Goal: Transaction & Acquisition: Purchase product/service

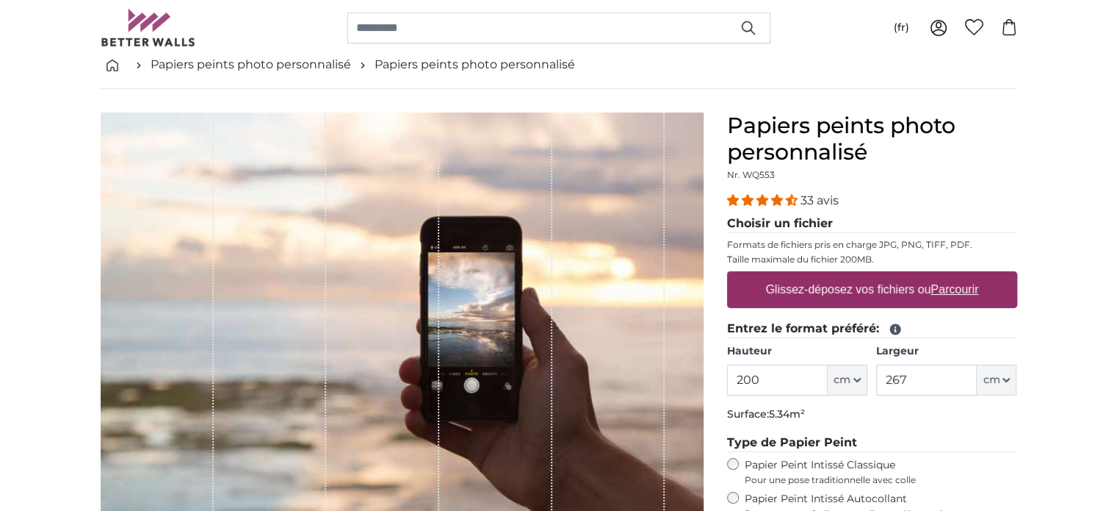
scroll to position [72, 0]
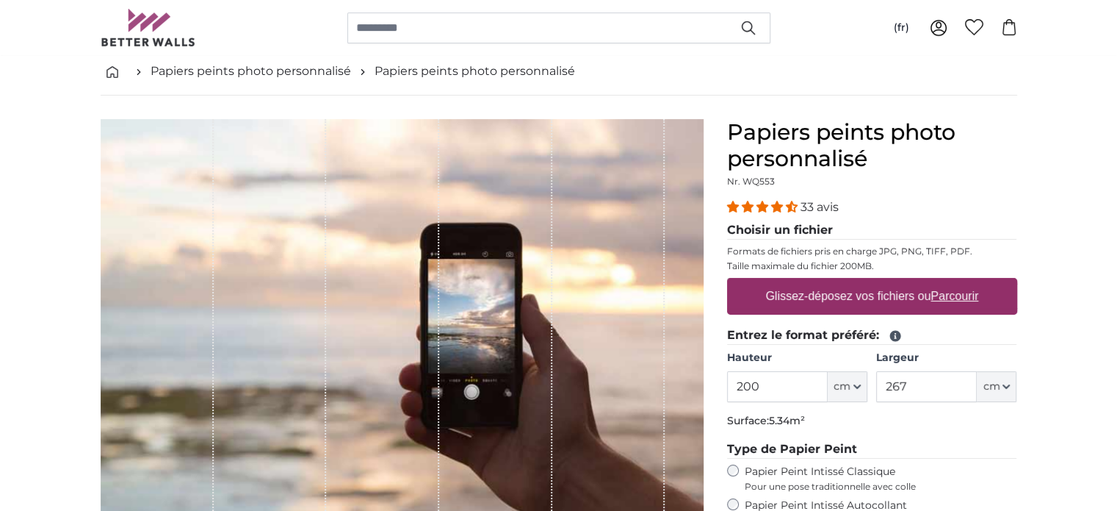
click at [893, 290] on label "Glissez-déposez vos fichiers ou Parcourir" at bounding box center [872, 295] width 225 height 29
click at [893, 282] on input "Glissez-déposez vos fichiers ou Parcourir" at bounding box center [872, 280] width 290 height 4
type input "**********"
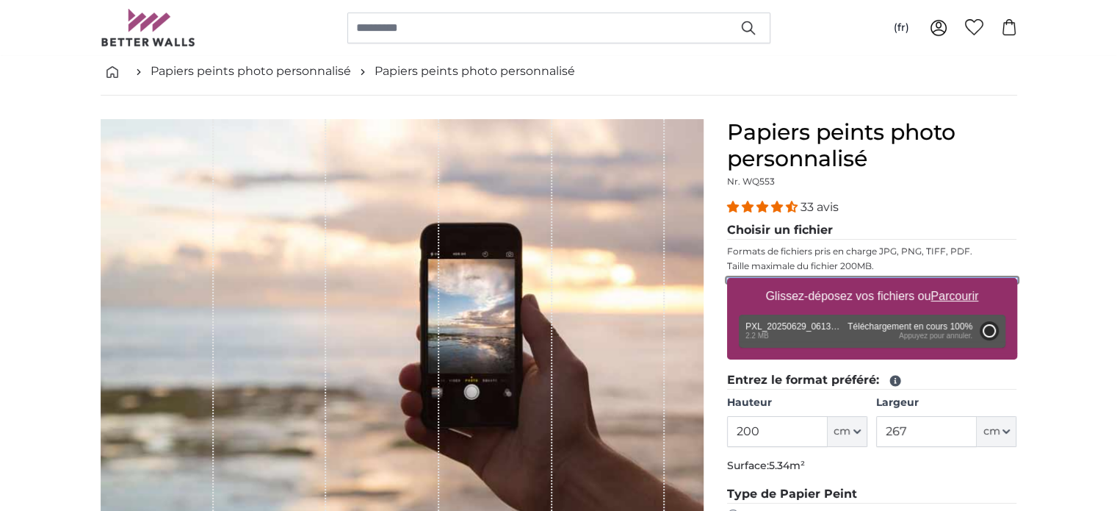
type input "186"
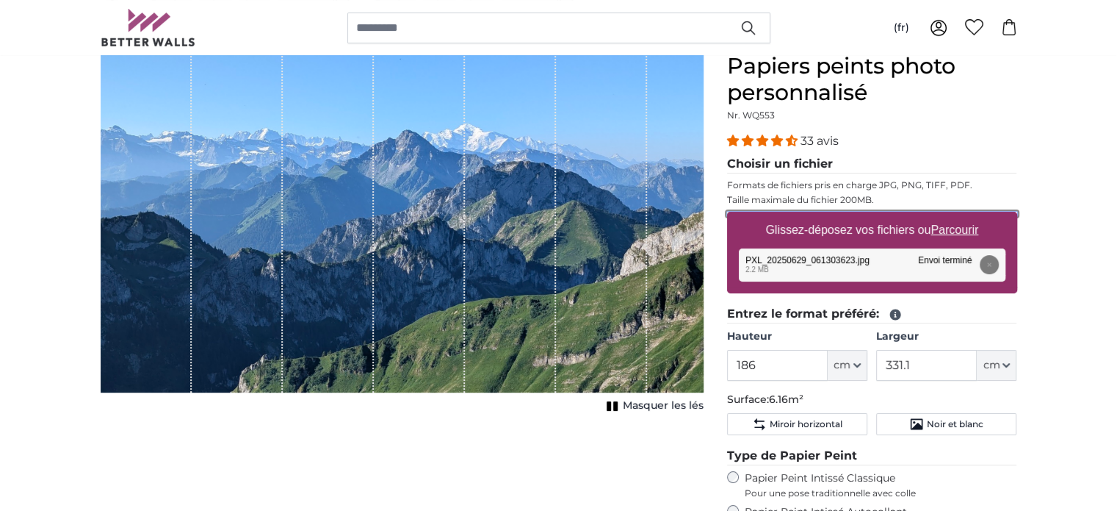
scroll to position [141, 0]
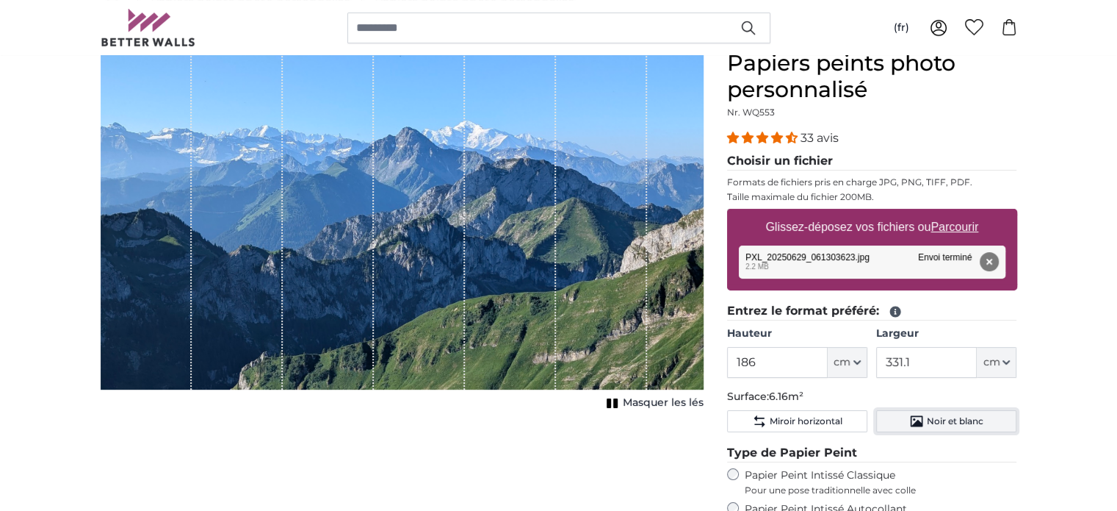
click at [944, 418] on span "Noir et blanc" at bounding box center [955, 421] width 57 height 12
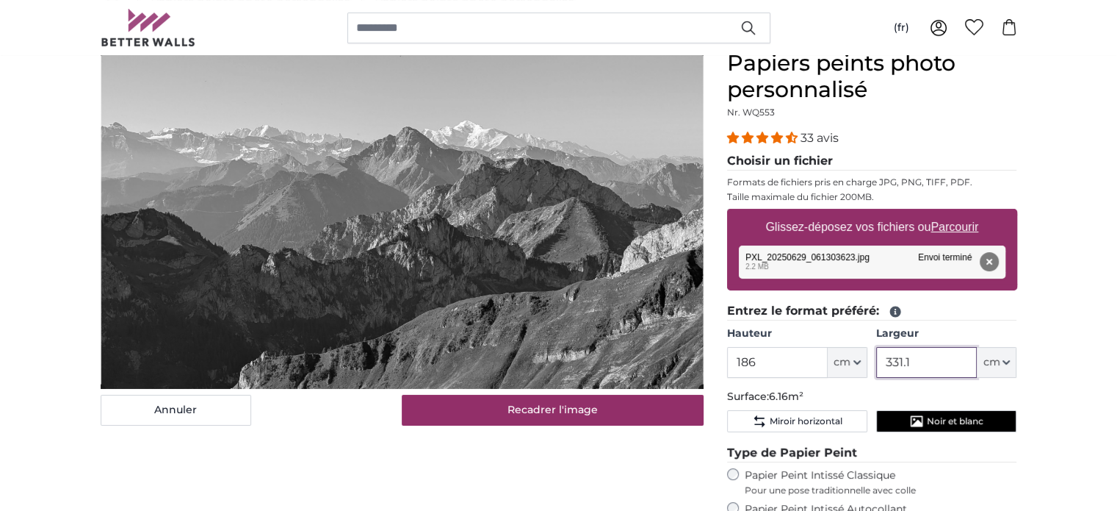
click at [914, 364] on input "331.1" at bounding box center [926, 362] width 101 height 31
type input "220"
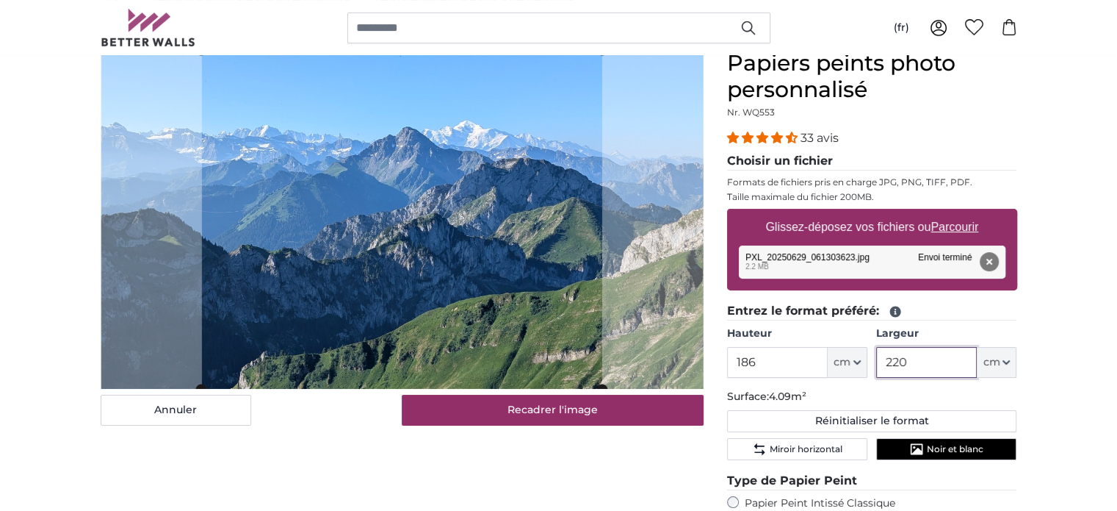
type input "220"
click at [763, 364] on input "186" at bounding box center [777, 362] width 101 height 31
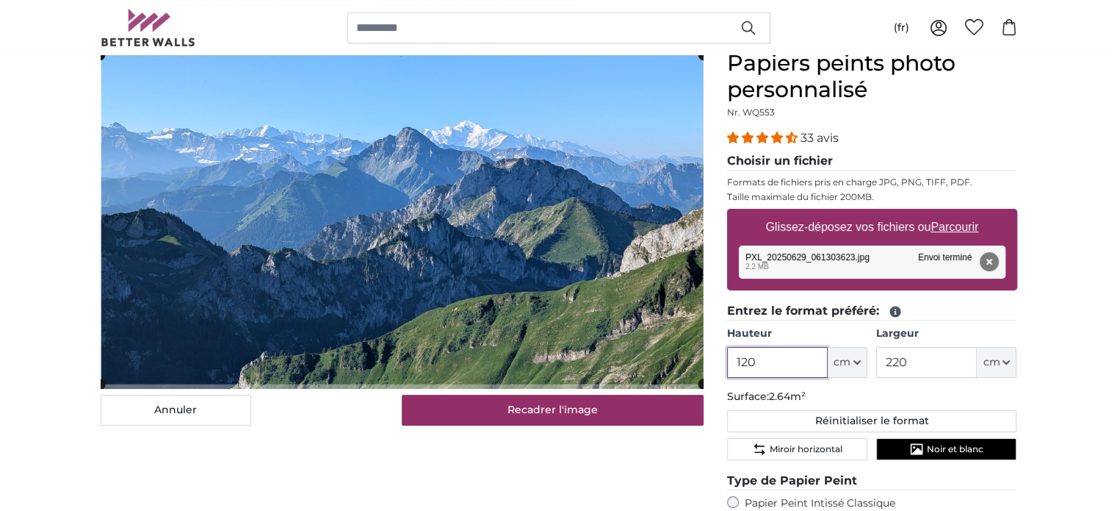
type input "120"
click at [919, 357] on input "220" at bounding box center [926, 362] width 101 height 31
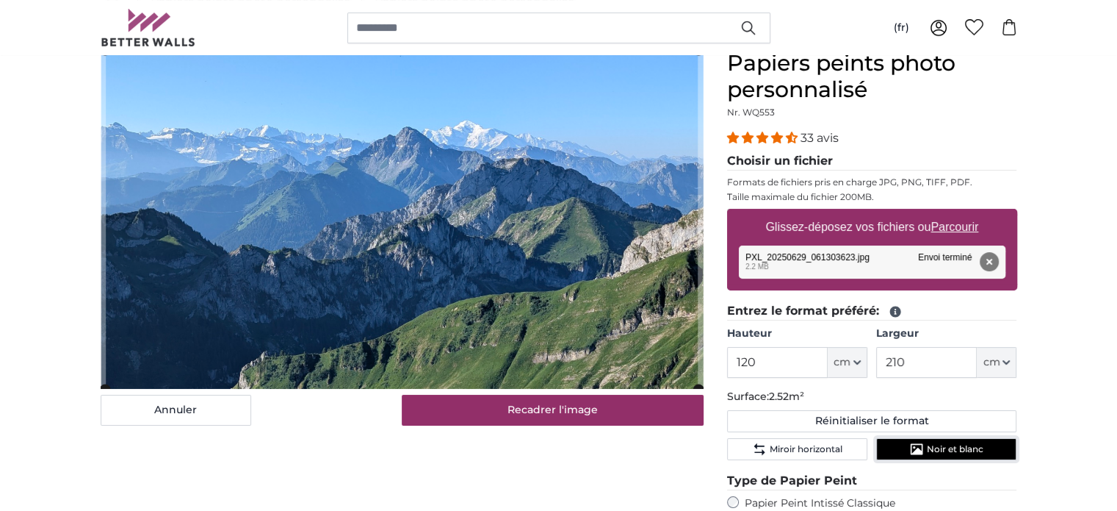
click at [943, 444] on span "Noir et blanc" at bounding box center [955, 449] width 57 height 12
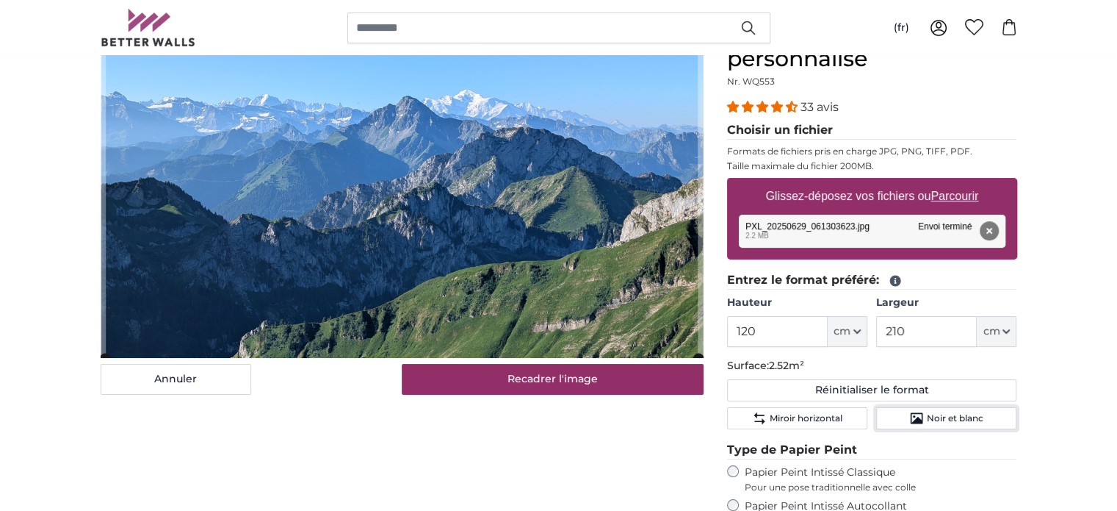
scroll to position [170, 0]
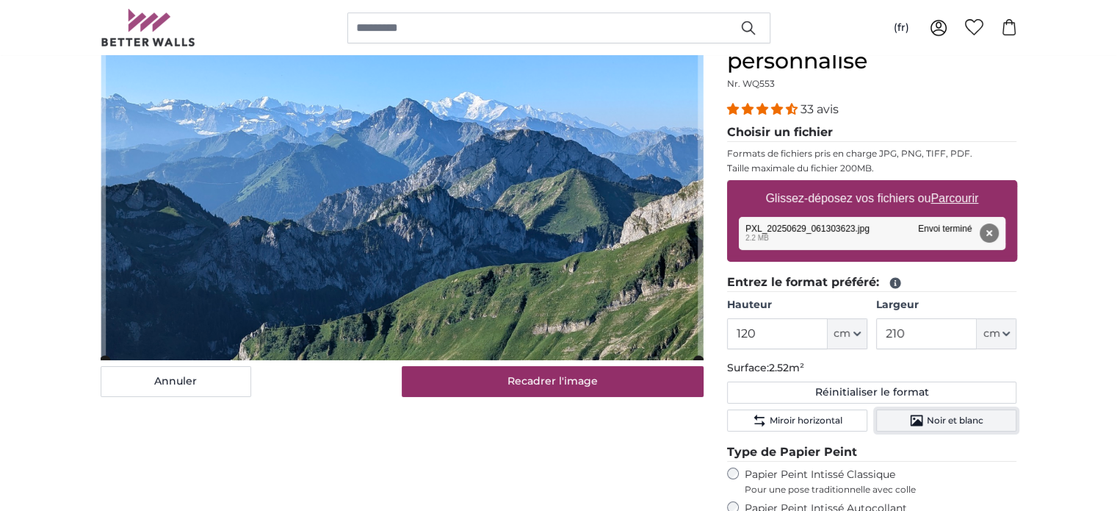
click at [929, 421] on span "Noir et blanc" at bounding box center [955, 420] width 57 height 12
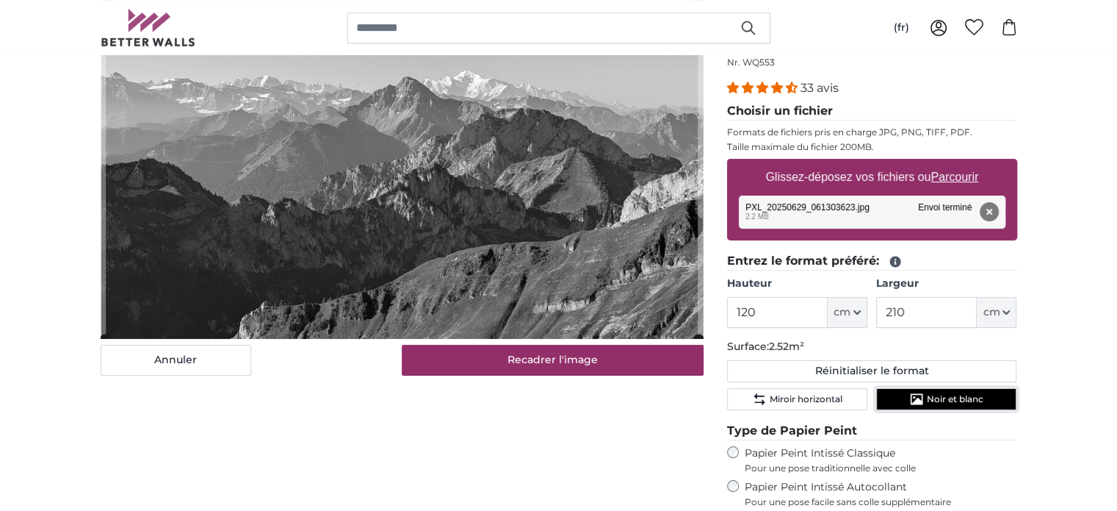
scroll to position [190, 0]
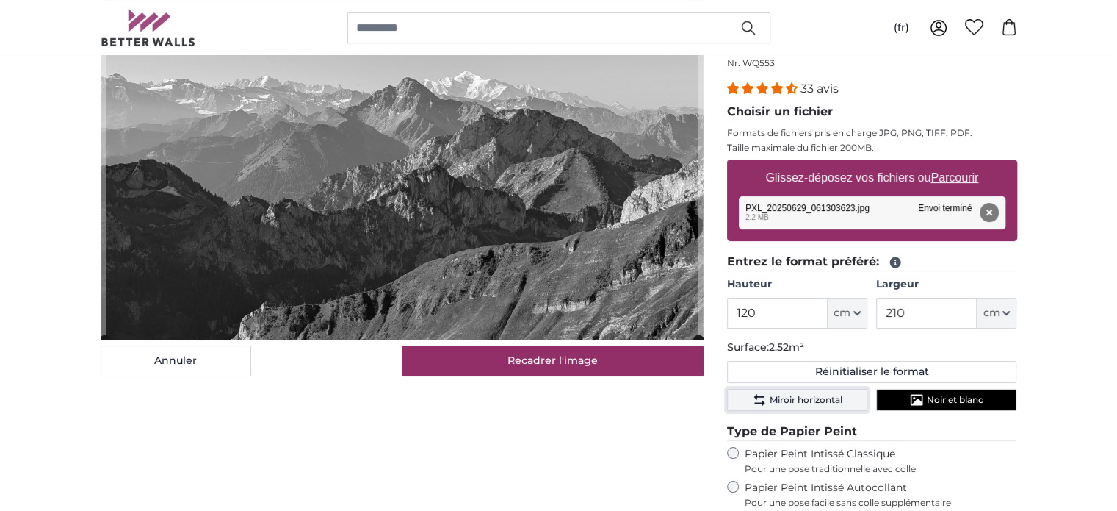
click at [796, 396] on span "Miroir horizontal" at bounding box center [806, 400] width 73 height 12
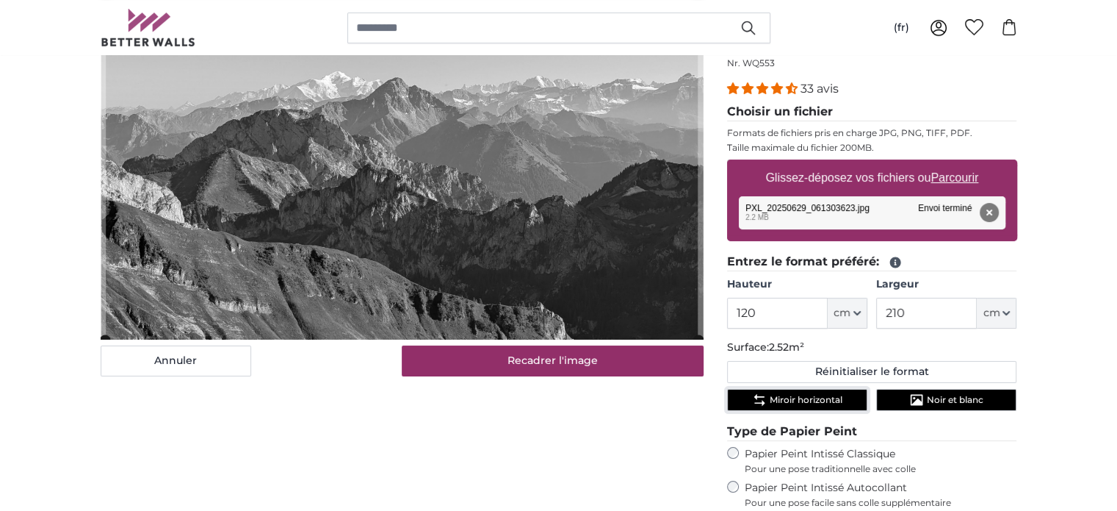
click at [796, 396] on span "Miroir horizontal" at bounding box center [806, 400] width 73 height 12
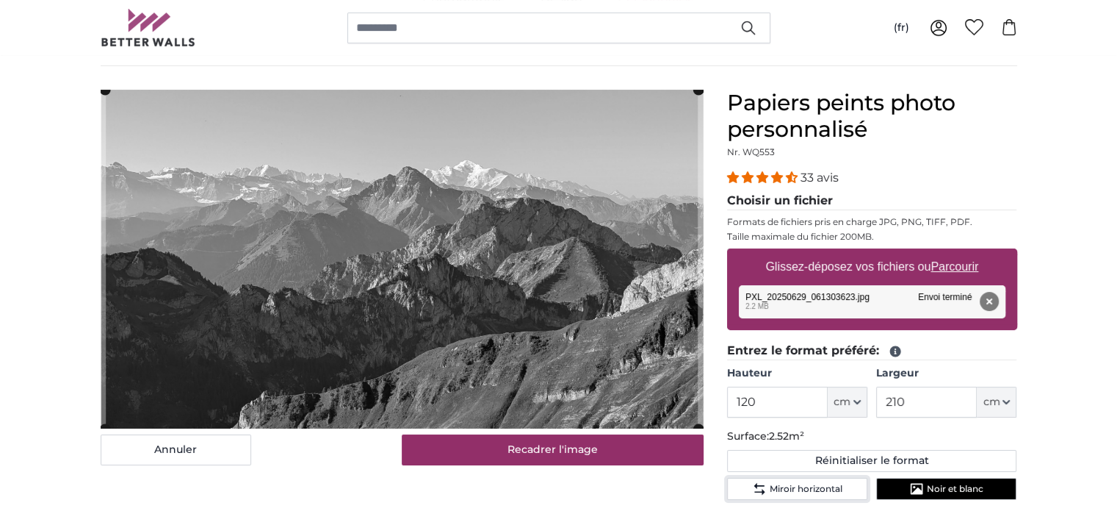
scroll to position [102, 0]
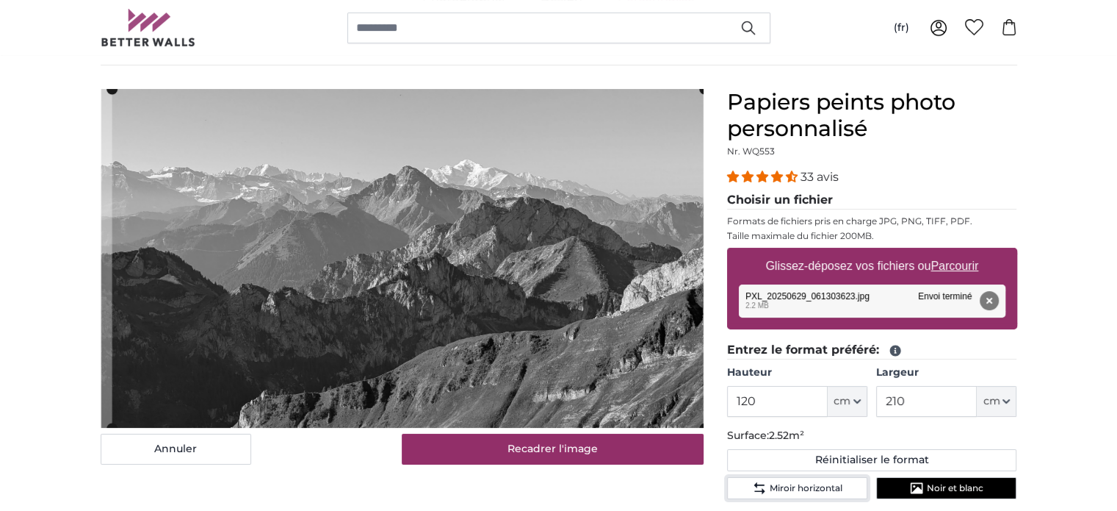
click at [630, 298] on cropper-handle at bounding box center [408, 258] width 593 height 339
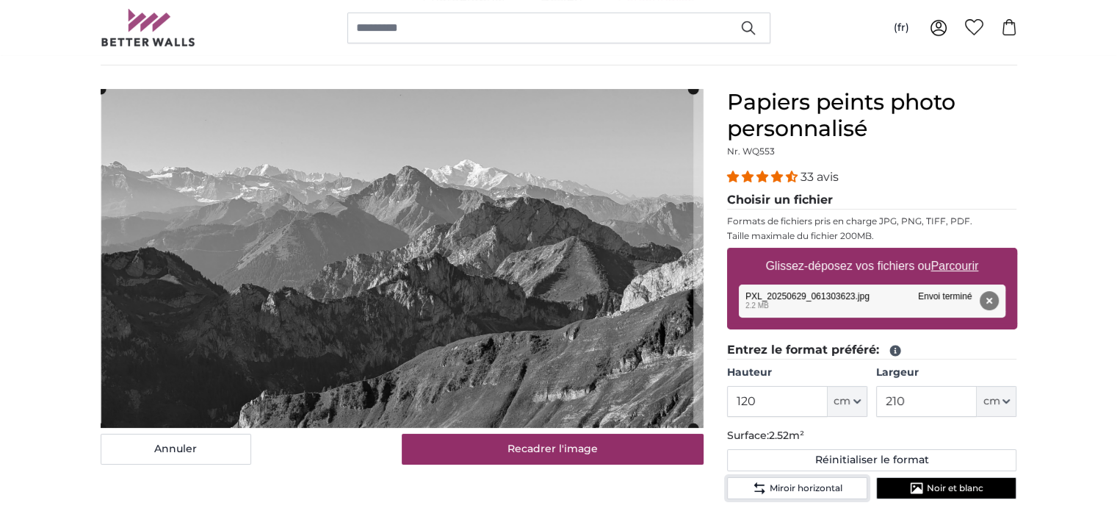
click at [613, 298] on cropper-handle at bounding box center [397, 258] width 593 height 339
click at [618, 296] on cropper-handle at bounding box center [402, 258] width 593 height 339
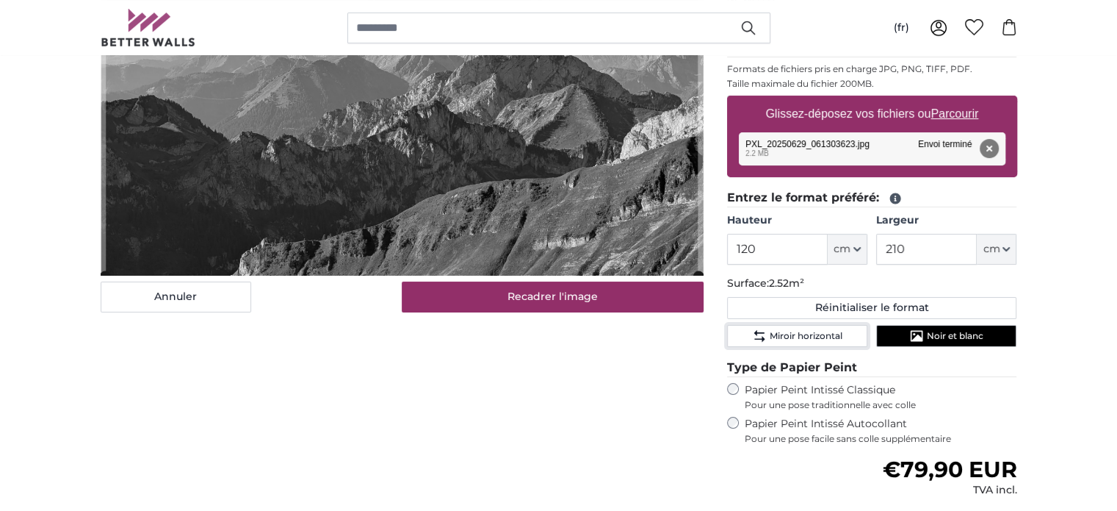
scroll to position [257, 0]
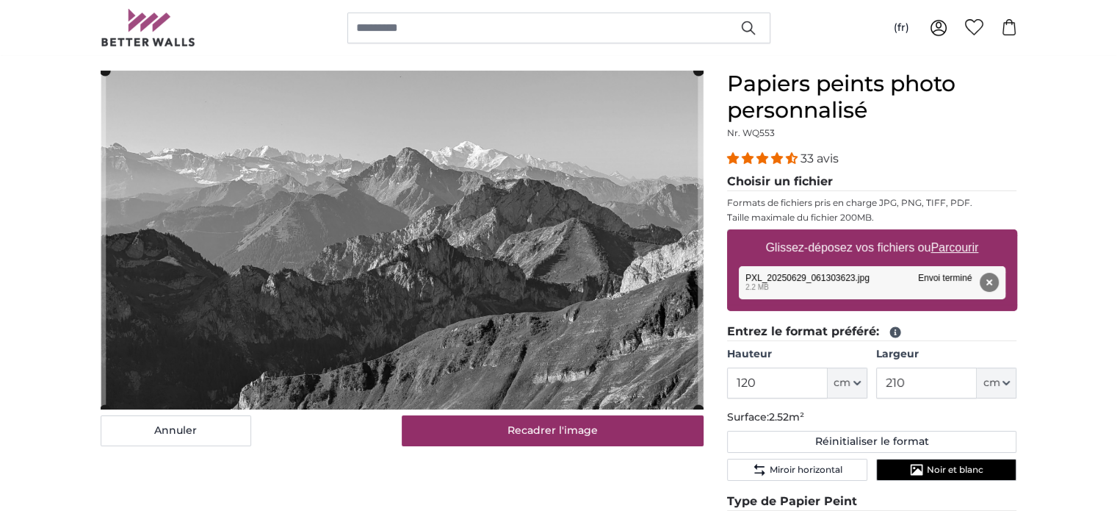
scroll to position [118, 0]
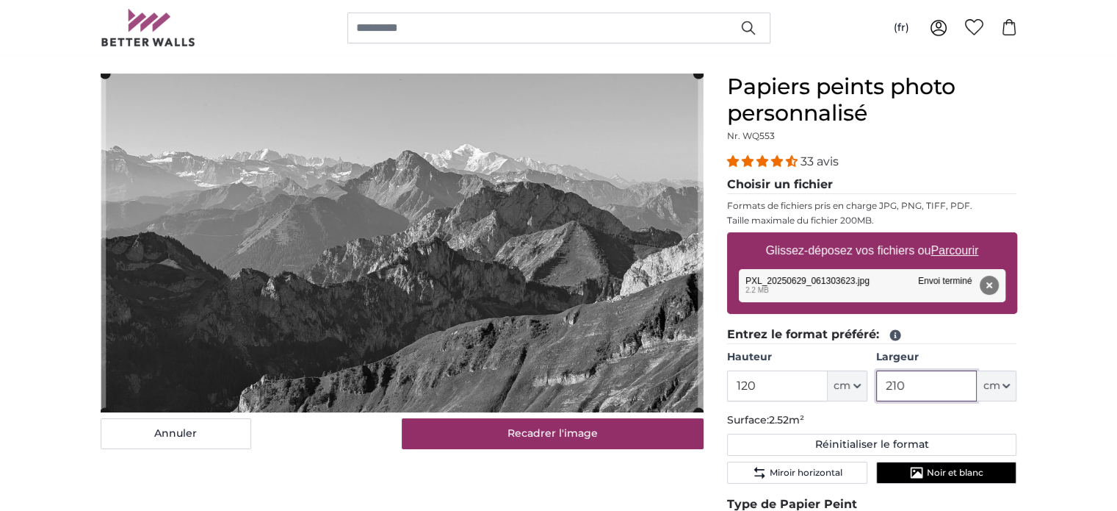
click at [912, 381] on input "210" at bounding box center [926, 385] width 101 height 31
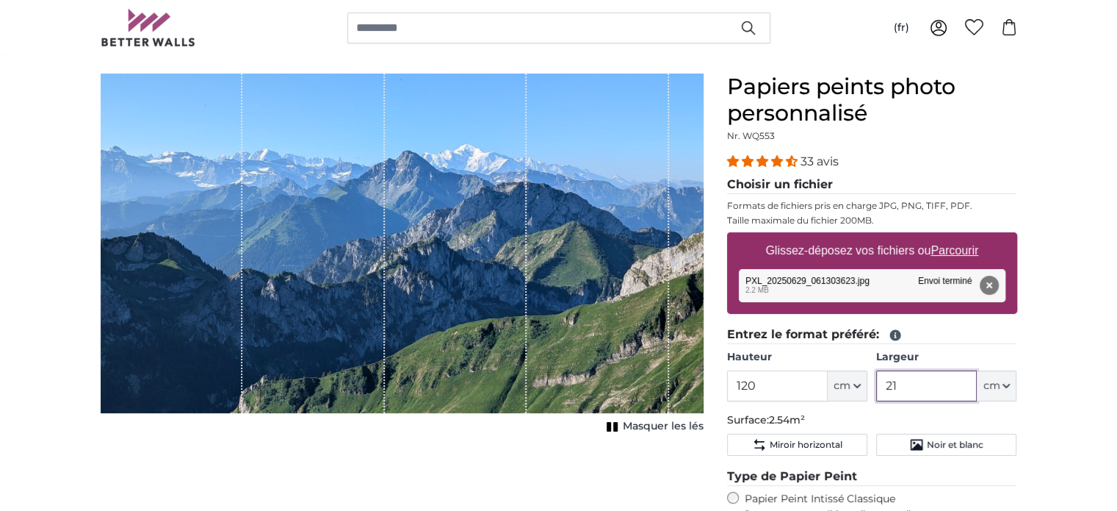
type input "2"
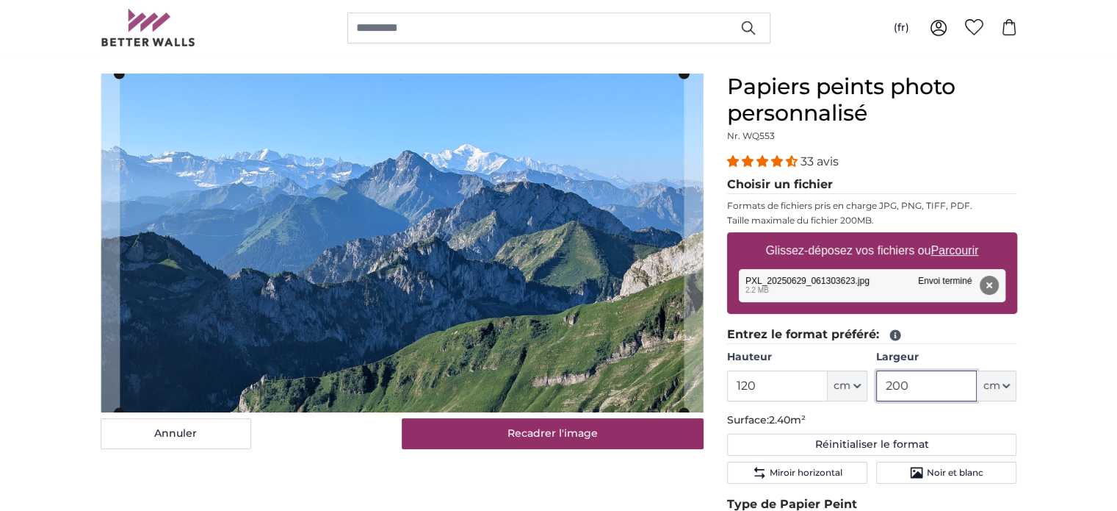
type input "200"
click at [757, 386] on input "120" at bounding box center [777, 385] width 101 height 31
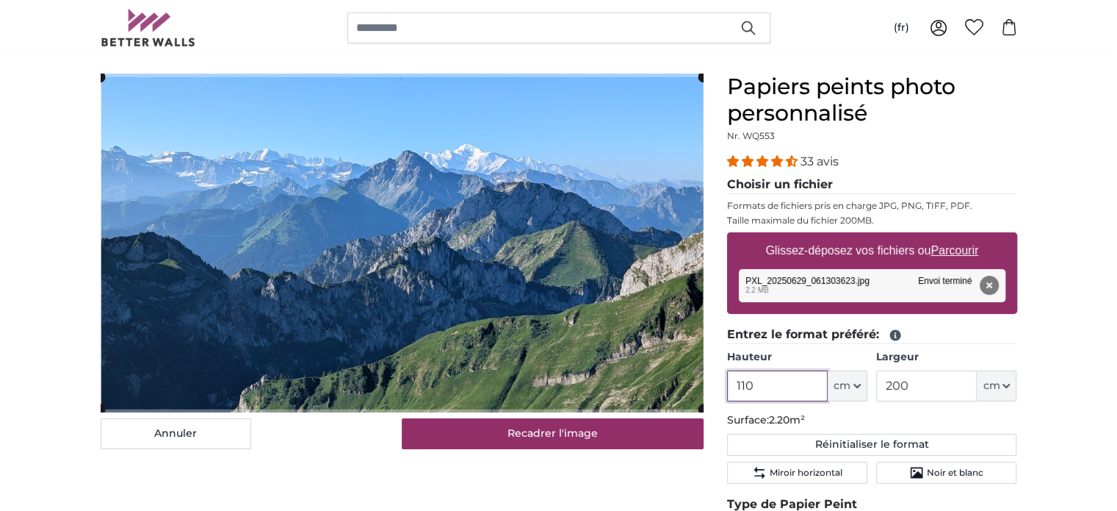
type input "110"
click at [945, 481] on fieldset "Entrez le format préféré: [GEOGRAPHIC_DATA] 110 ft cm Centimeter (cm) Inches (i…" at bounding box center [872, 407] width 290 height 164
click at [945, 473] on span "Noir et blanc" at bounding box center [955, 472] width 57 height 12
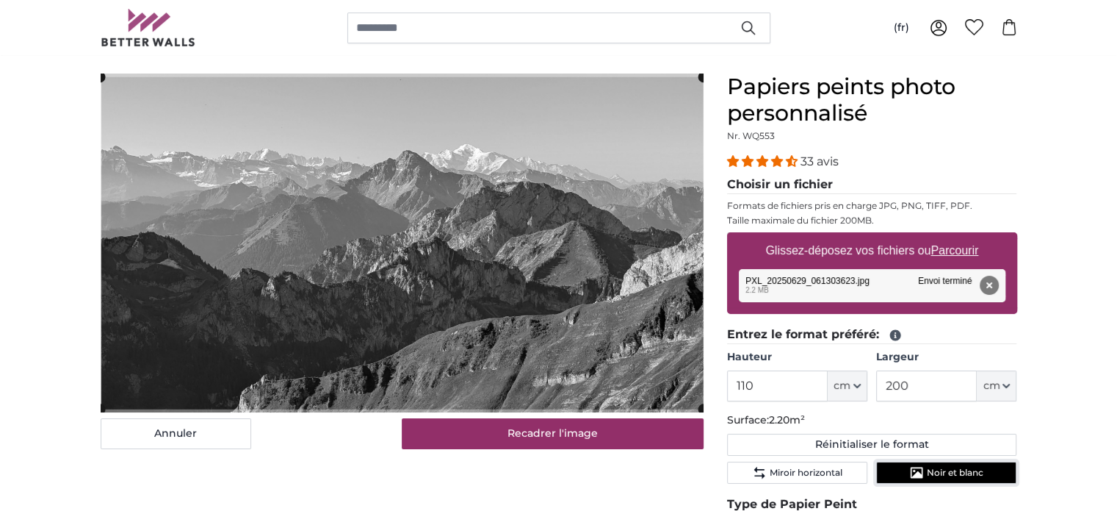
click at [945, 473] on span "Noir et blanc" at bounding box center [955, 472] width 57 height 12
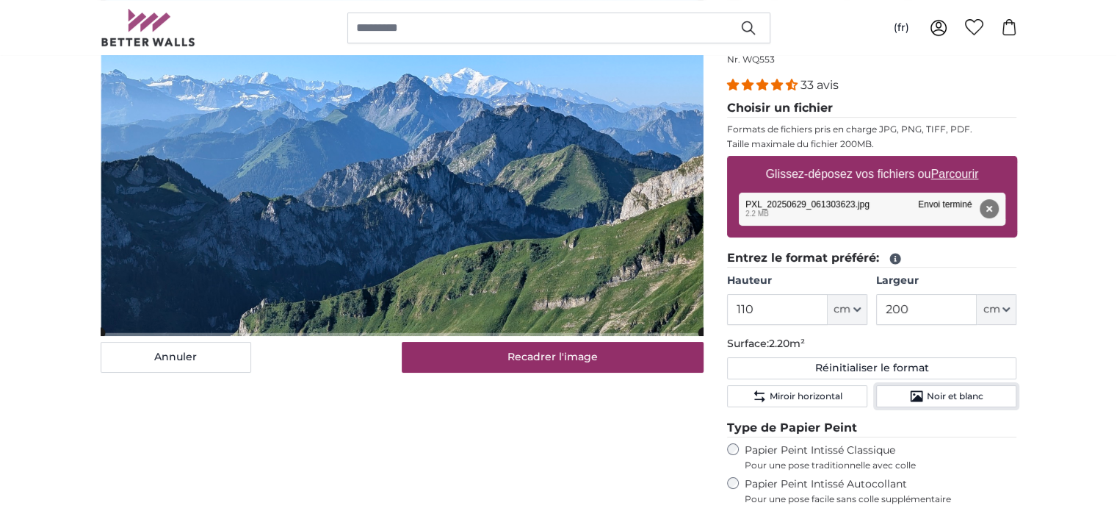
scroll to position [196, 0]
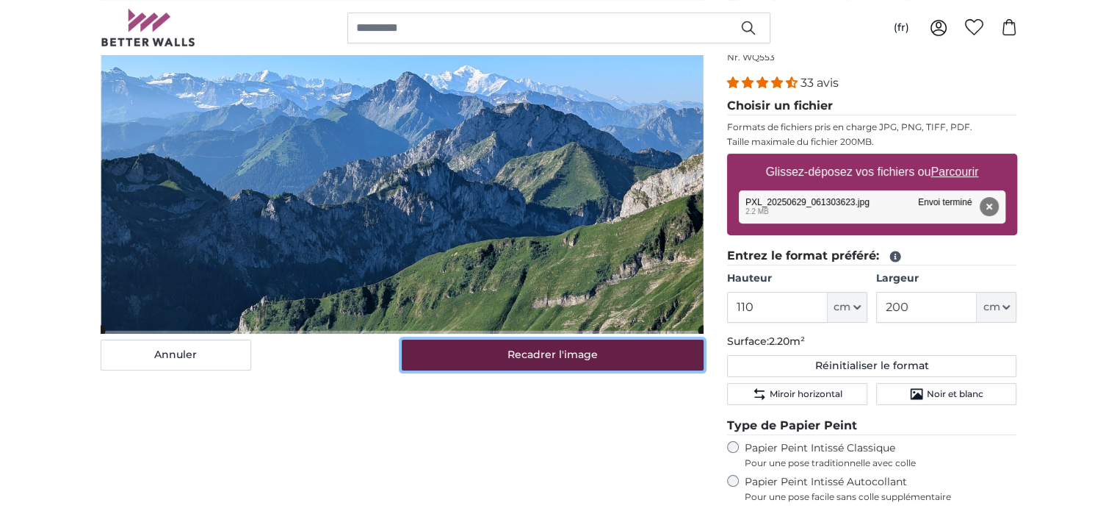
click at [542, 362] on button "Recadrer l'image" at bounding box center [553, 354] width 302 height 31
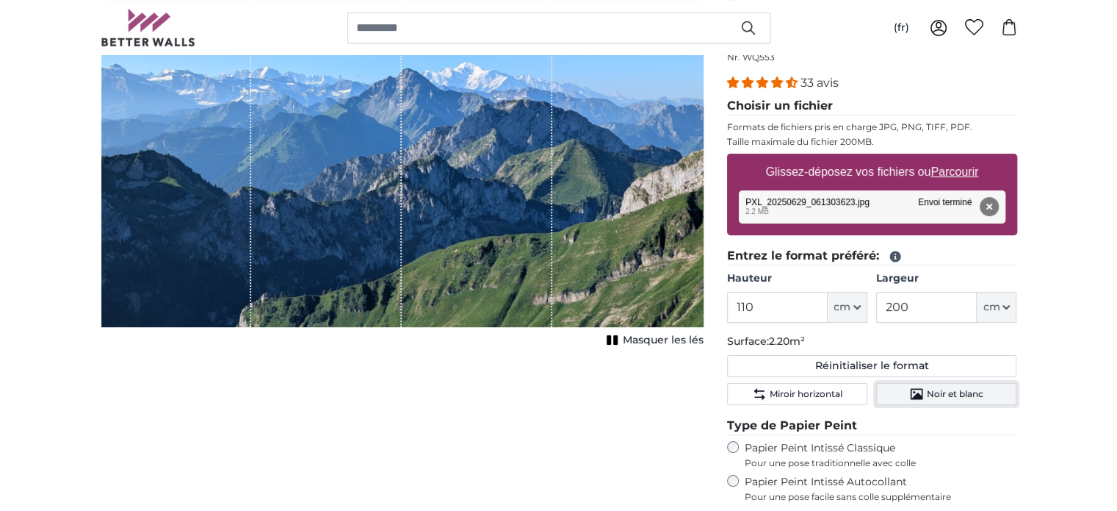
click at [967, 391] on span "Noir et blanc" at bounding box center [955, 394] width 57 height 12
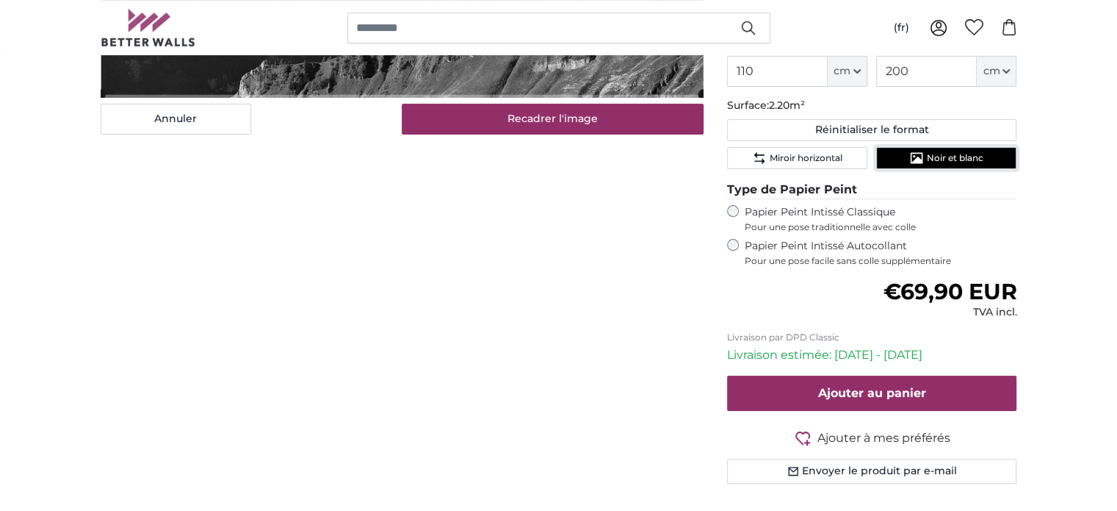
scroll to position [447, 0]
